Goal: Information Seeking & Learning: Find specific fact

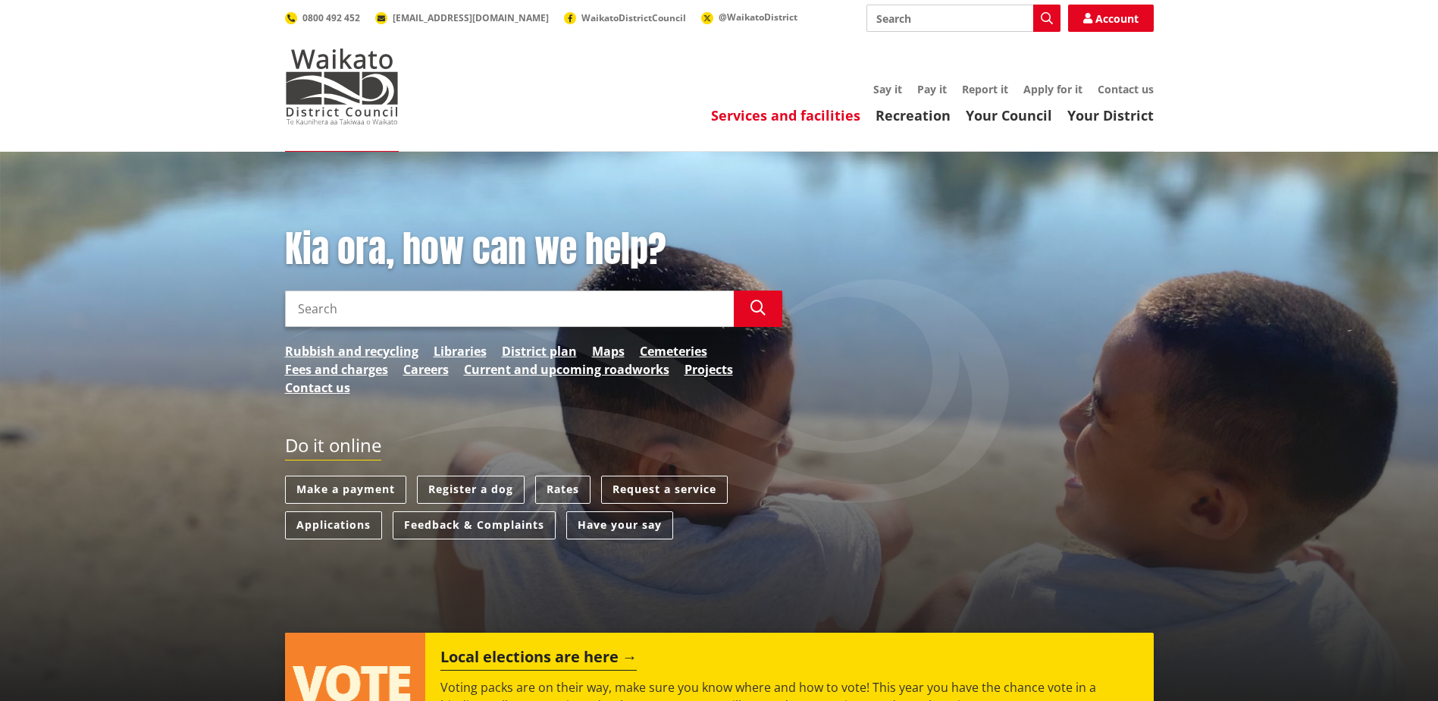
click at [770, 120] on link "Services and facilities" at bounding box center [785, 115] width 149 height 18
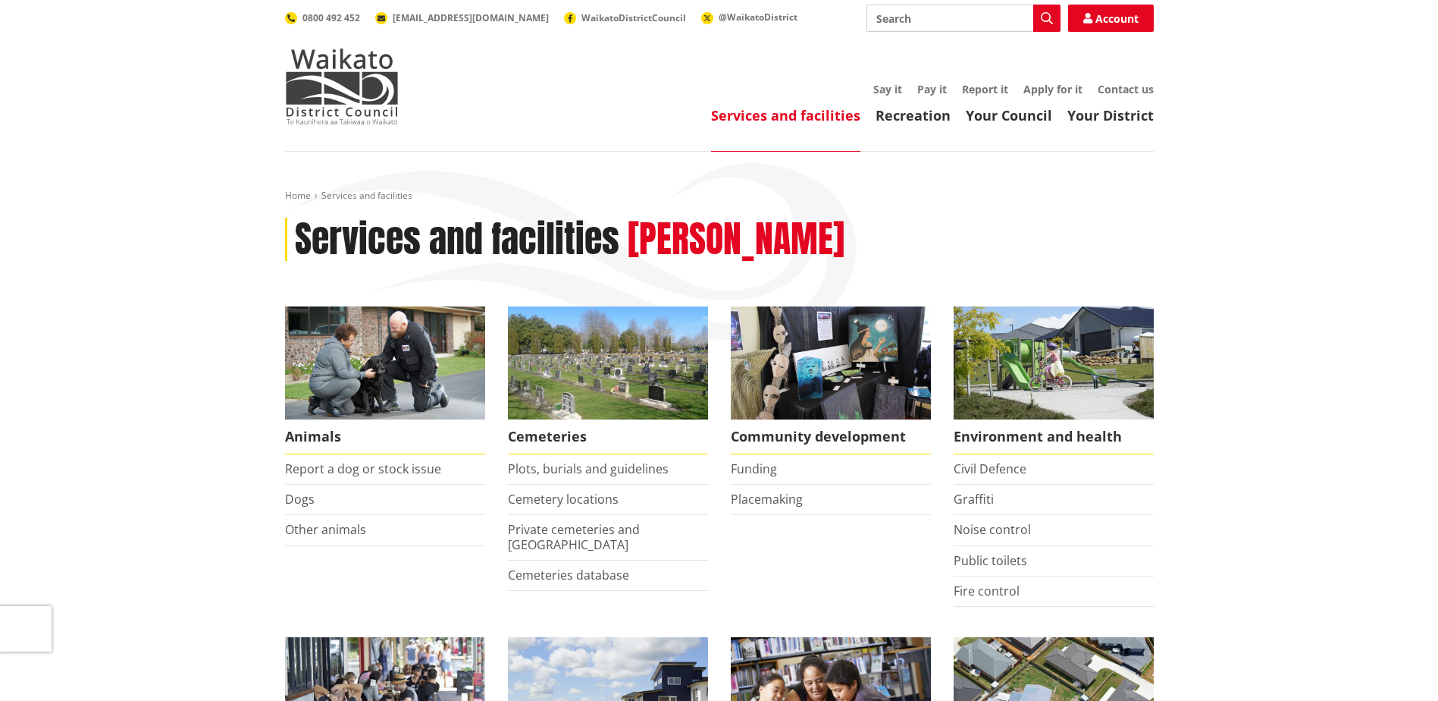
click at [903, 22] on input "Search" at bounding box center [964, 18] width 194 height 27
type input "burning of rubbish"
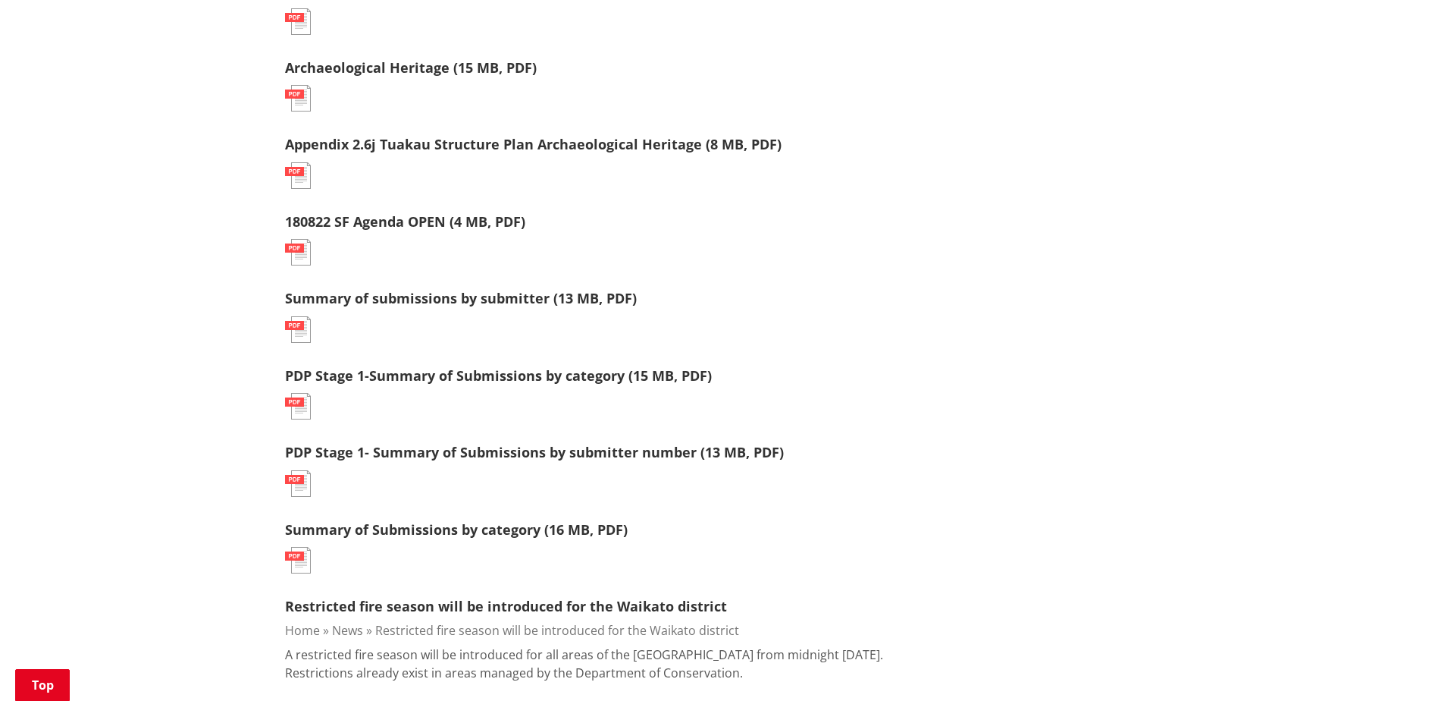
scroll to position [1517, 0]
